Goal: Information Seeking & Learning: Find specific page/section

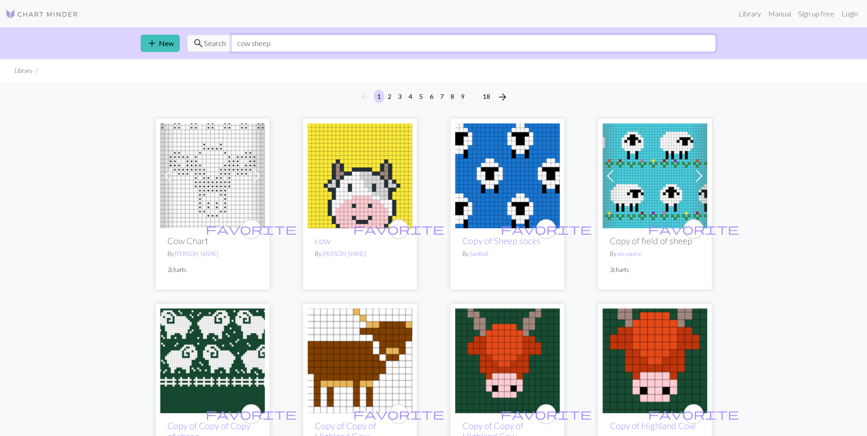
click at [305, 40] on input "cow sheep" at bounding box center [473, 43] width 485 height 17
drag, startPoint x: 300, startPoint y: 43, endPoint x: 198, endPoint y: 47, distance: 101.6
click at [198, 47] on div "search Search cow sheep farm" at bounding box center [451, 43] width 529 height 17
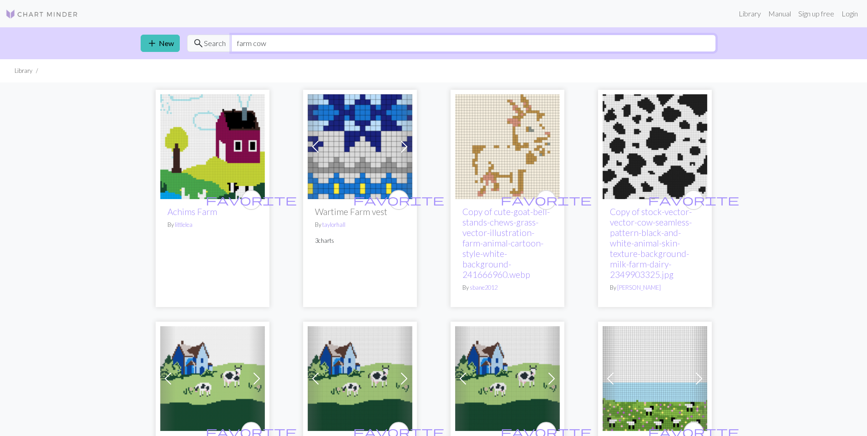
type input "farm cow"
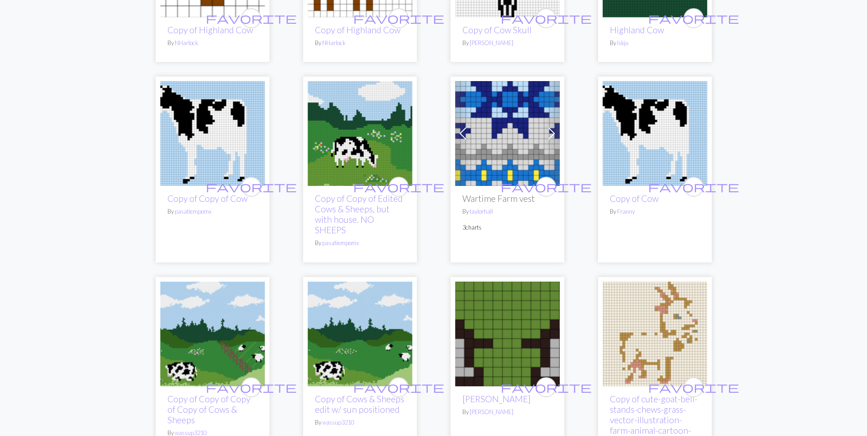
scroll to position [1047, 0]
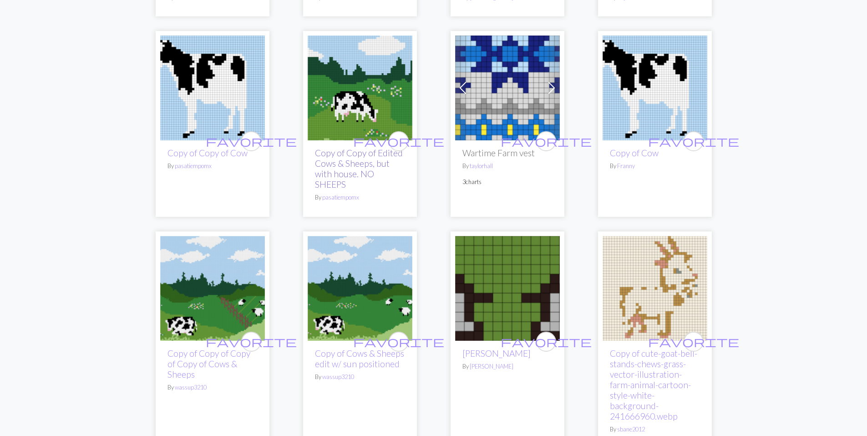
click at [342, 161] on link "Copy of Copy of Edited Cows & Sheeps, but with house. NO SHEEPS" at bounding box center [359, 168] width 88 height 42
